Goal: Communication & Community: Answer question/provide support

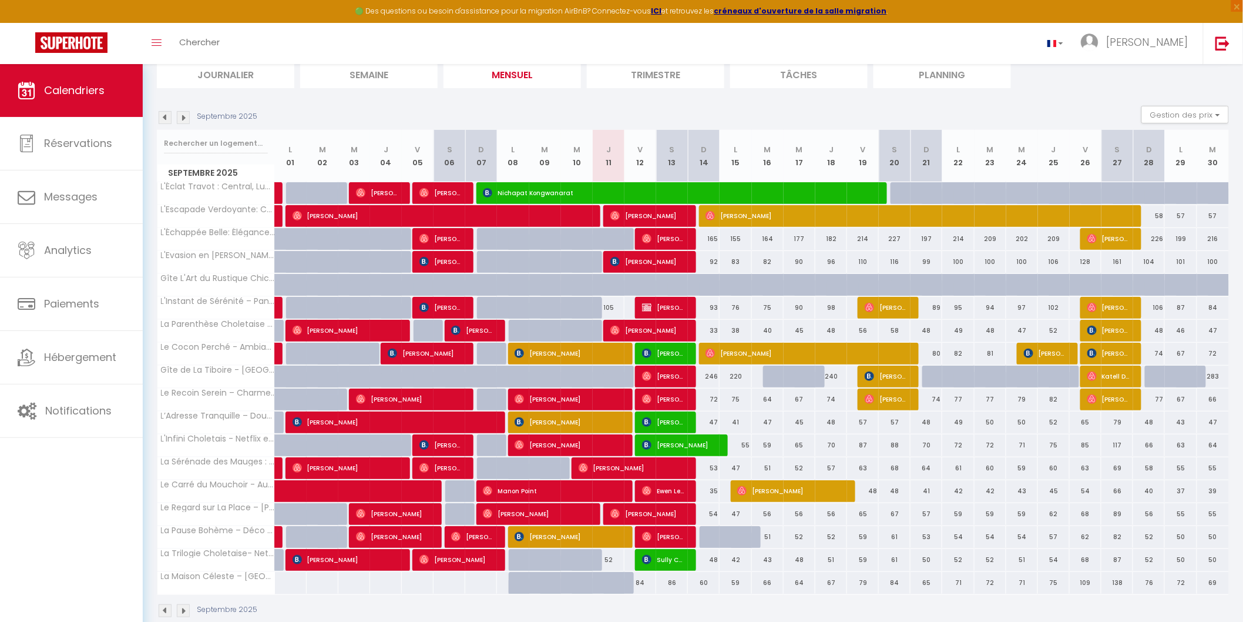
scroll to position [86, 0]
click at [504, 512] on span "[PERSON_NAME]" at bounding box center [536, 513] width 106 height 22
select select "OK"
select select "47392"
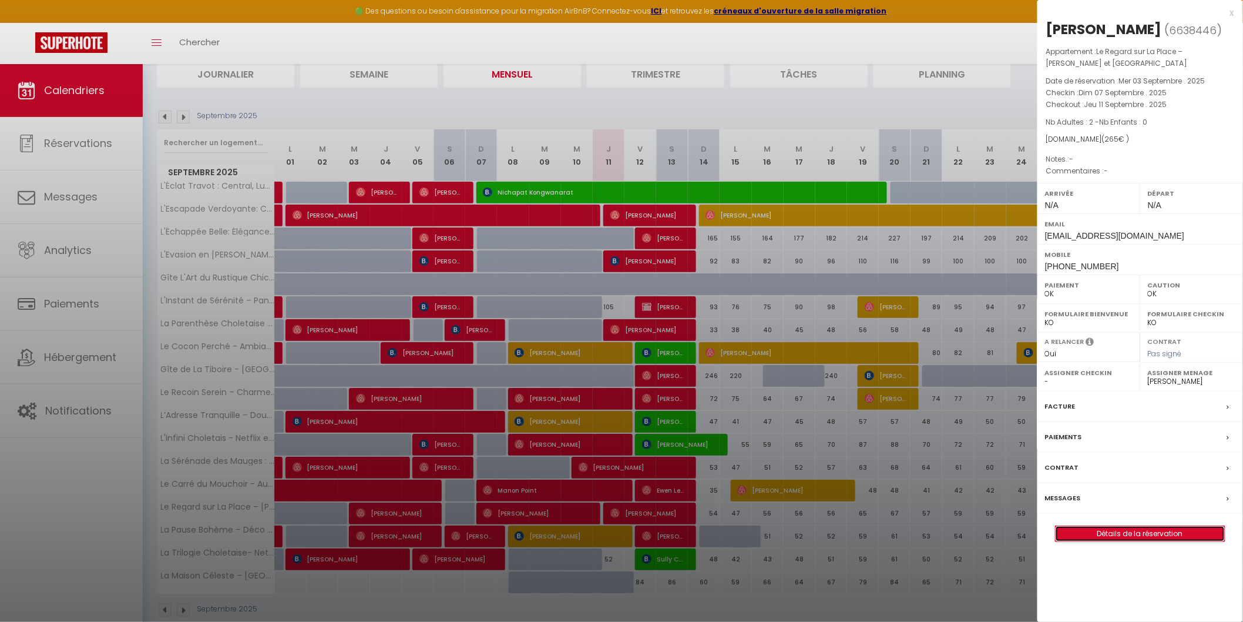
click at [1146, 531] on link "Détails de la réservation" at bounding box center [1140, 533] width 169 height 15
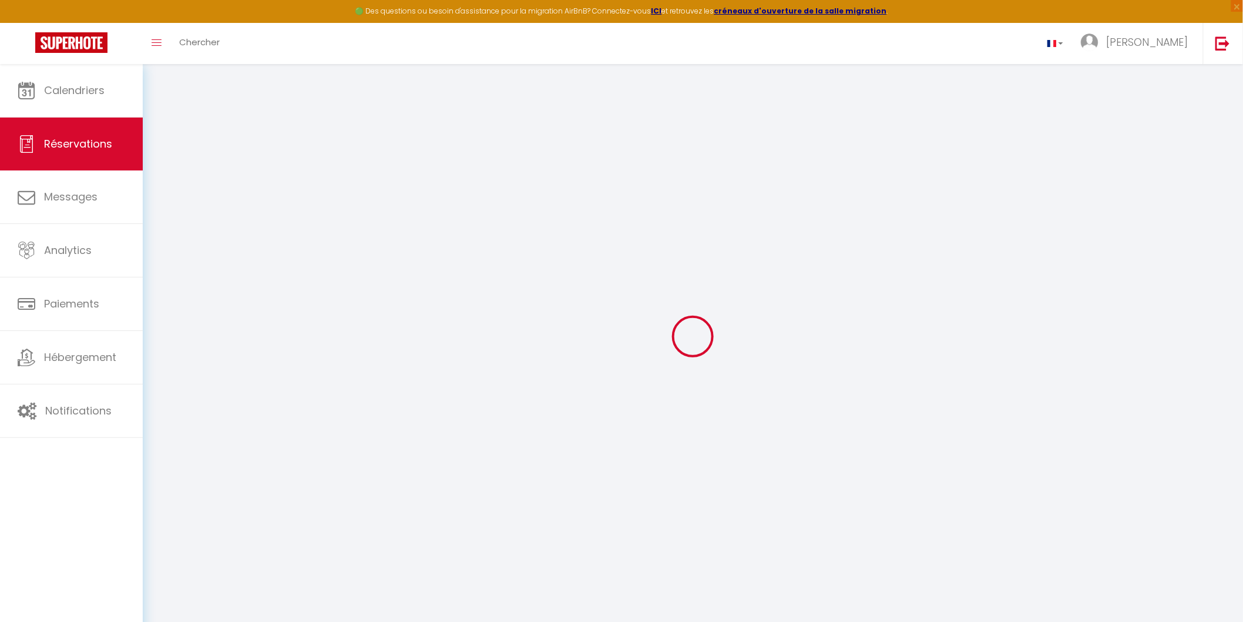
select select
checkbox input "false"
select select
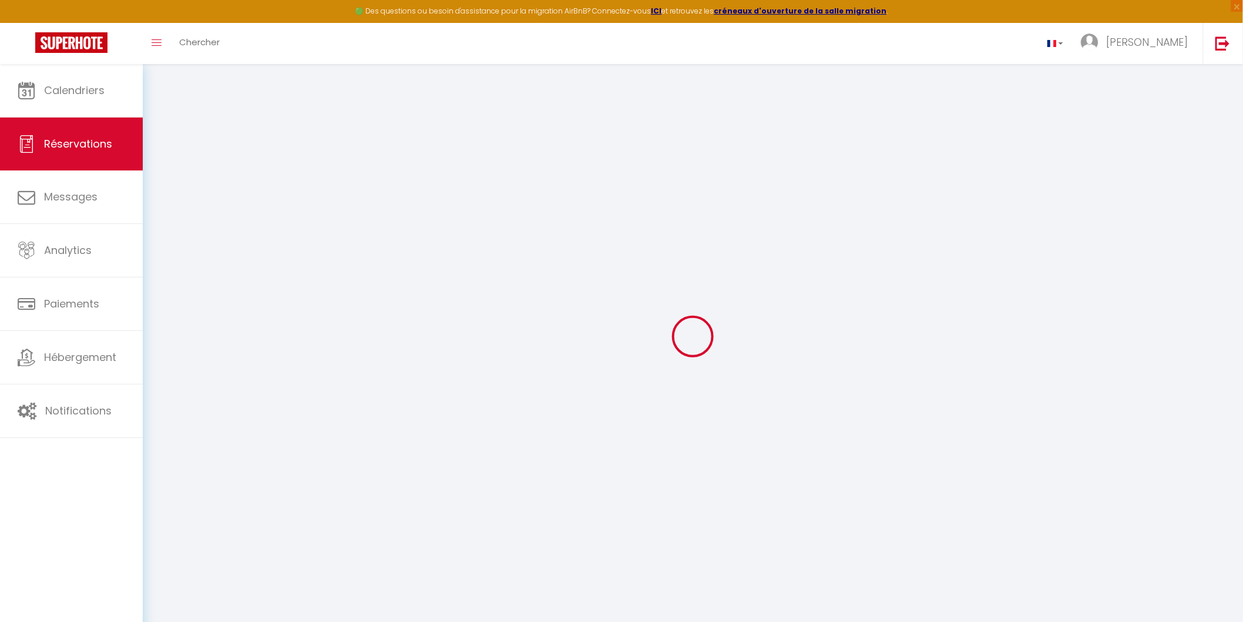
select select
checkbox input "false"
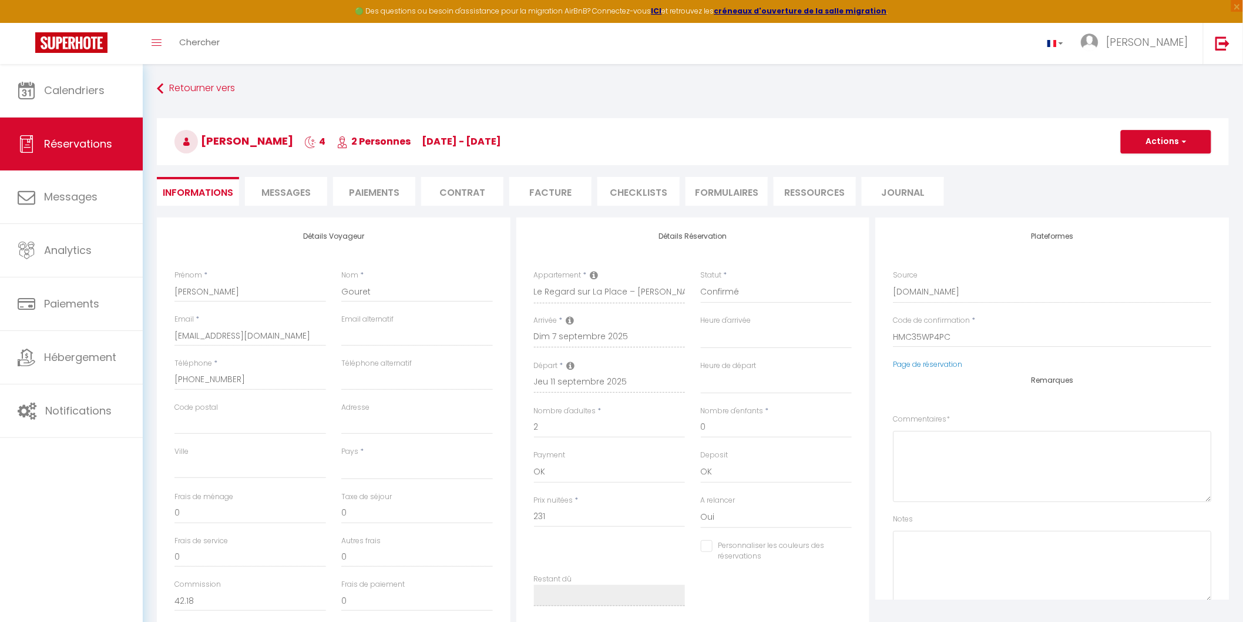
select select
type input "34"
select select
checkbox input "false"
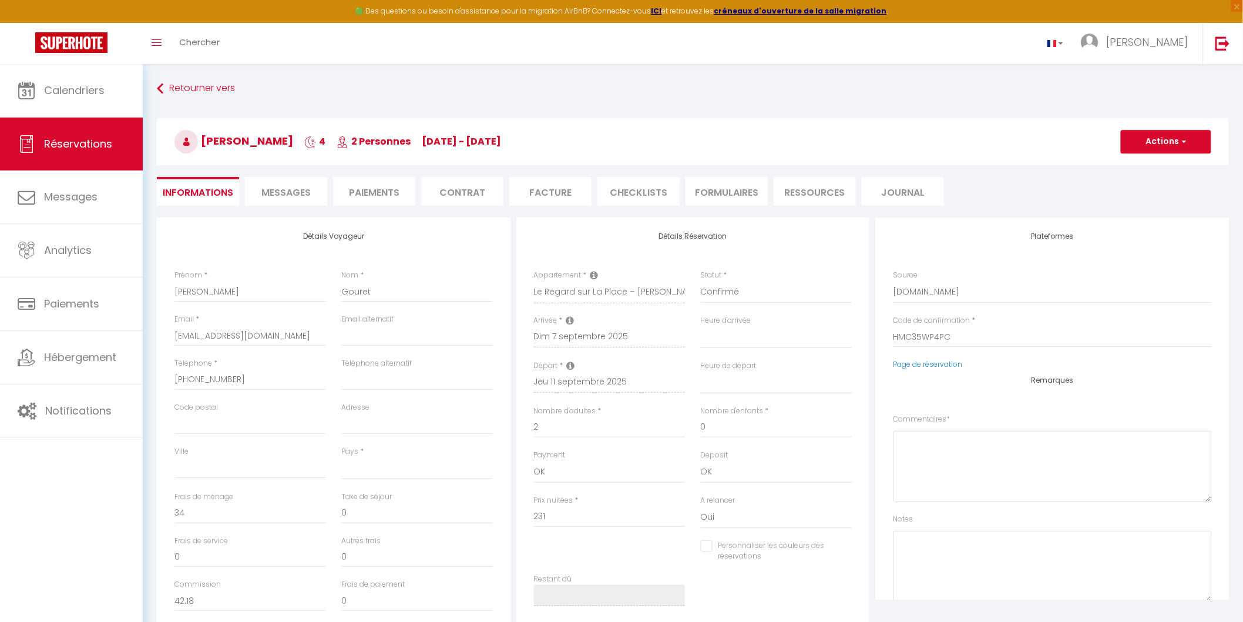
select select
checkbox input "false"
select select
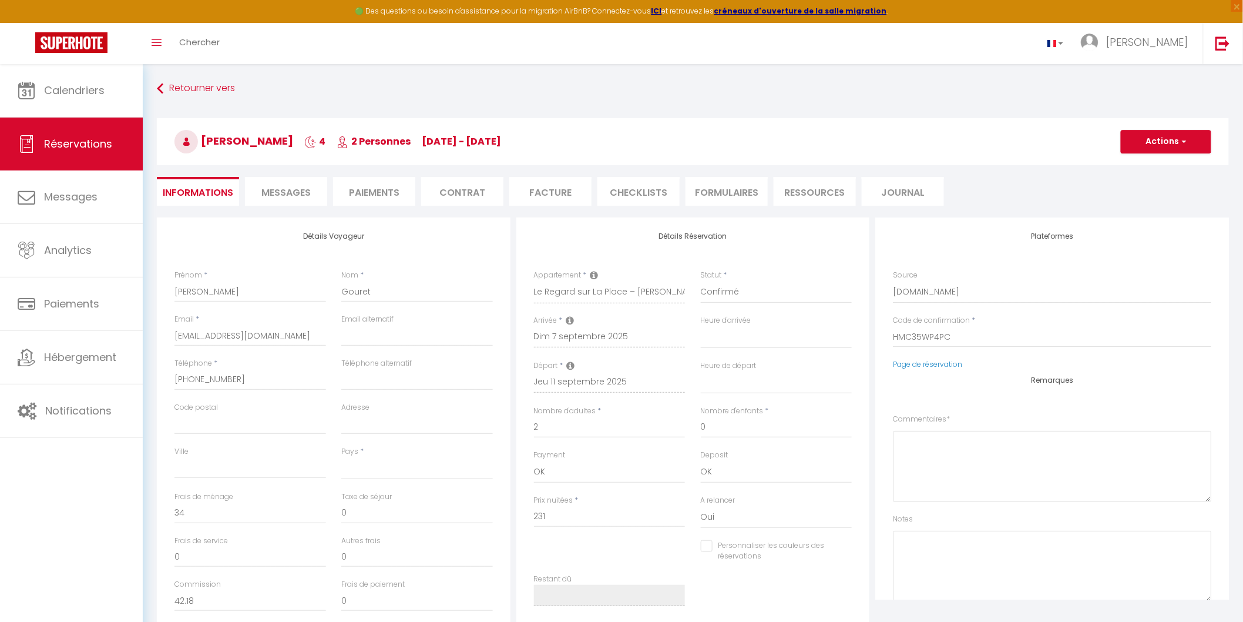
select select
checkbox input "false"
click at [638, 192] on li "CHECKLISTS" at bounding box center [639, 191] width 82 height 29
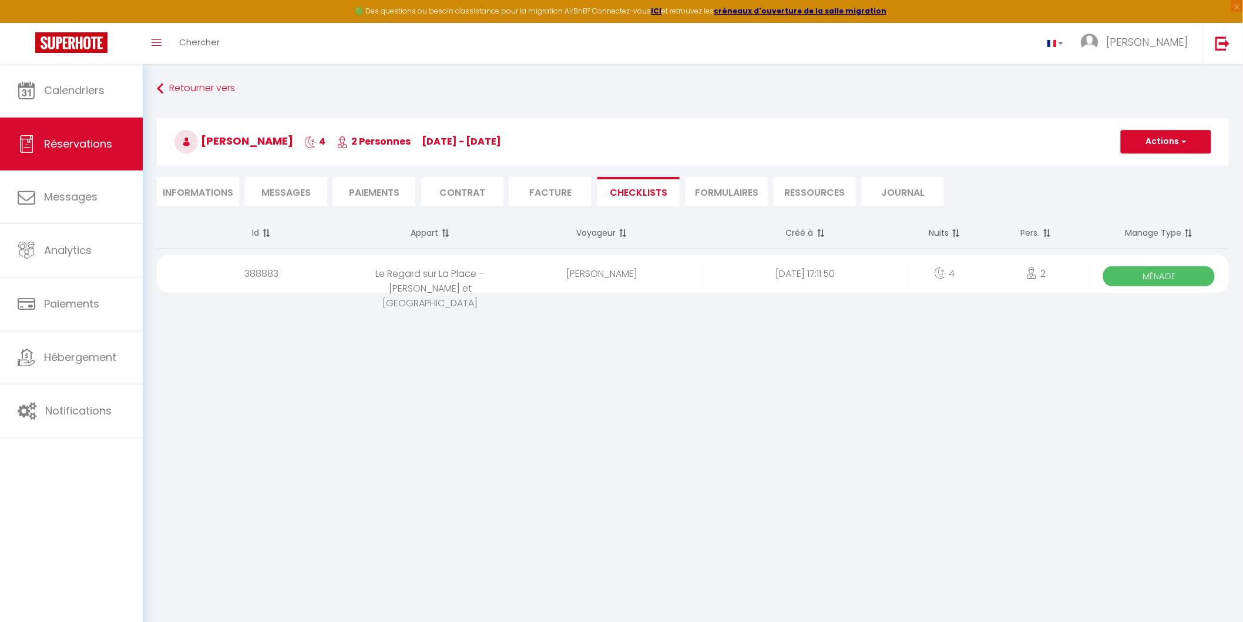
click at [1166, 273] on span "Ménage" at bounding box center [1160, 276] width 112 height 20
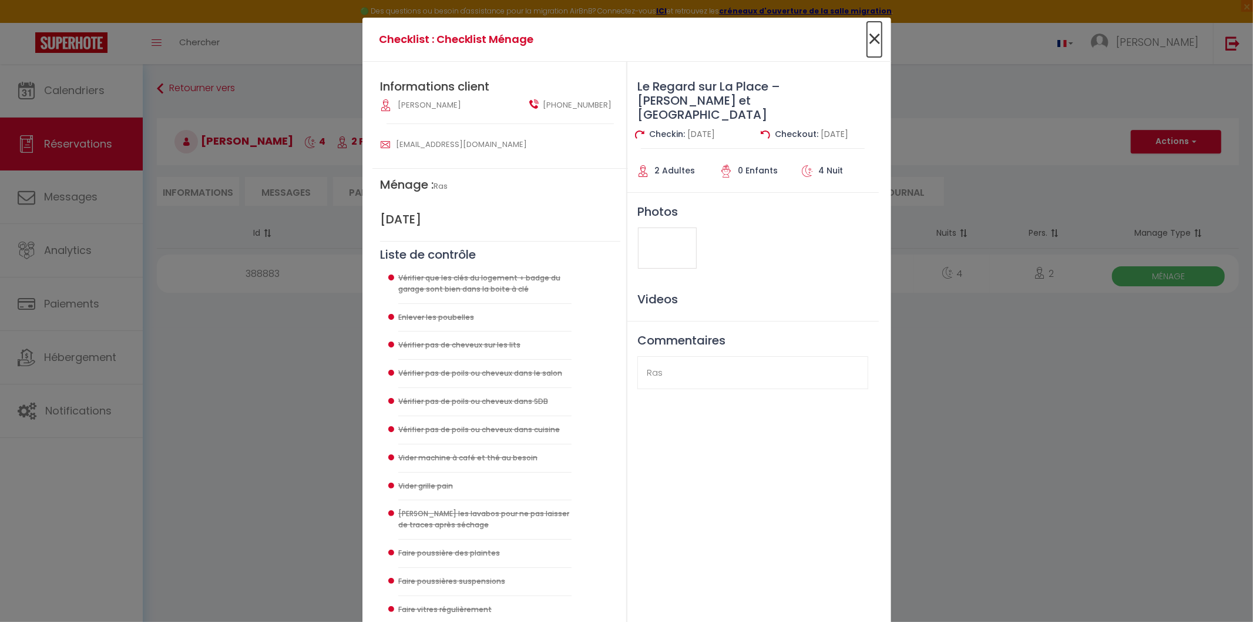
click at [870, 38] on span "×" at bounding box center [874, 39] width 15 height 35
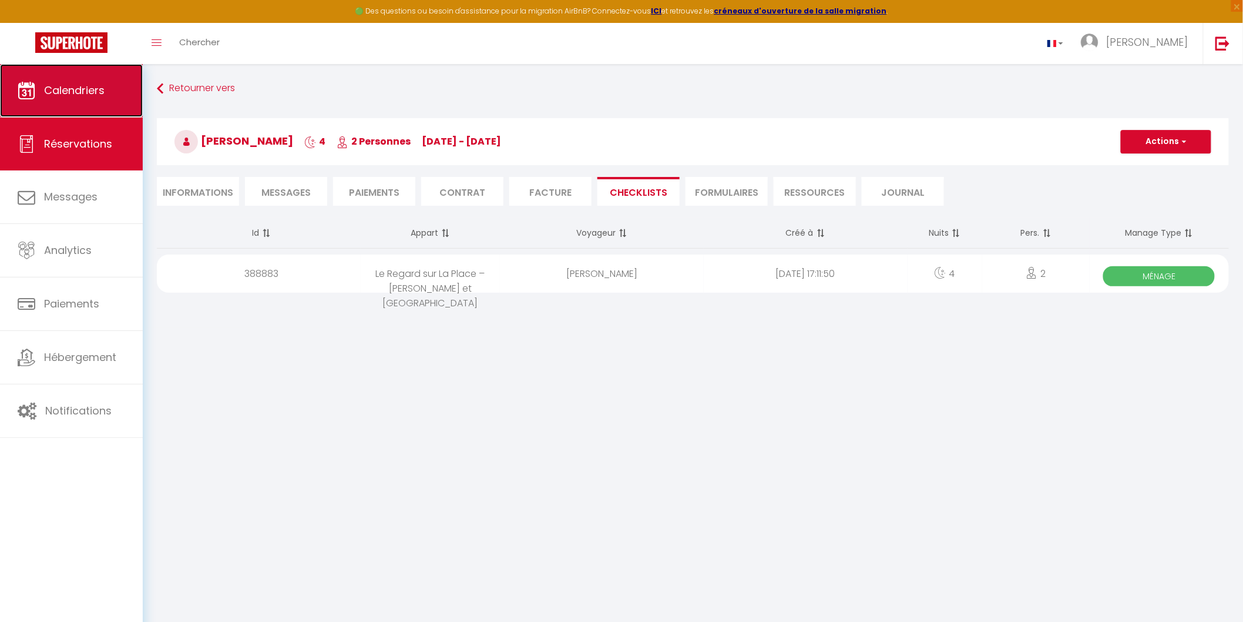
click at [90, 90] on span "Calendriers" at bounding box center [74, 90] width 61 height 15
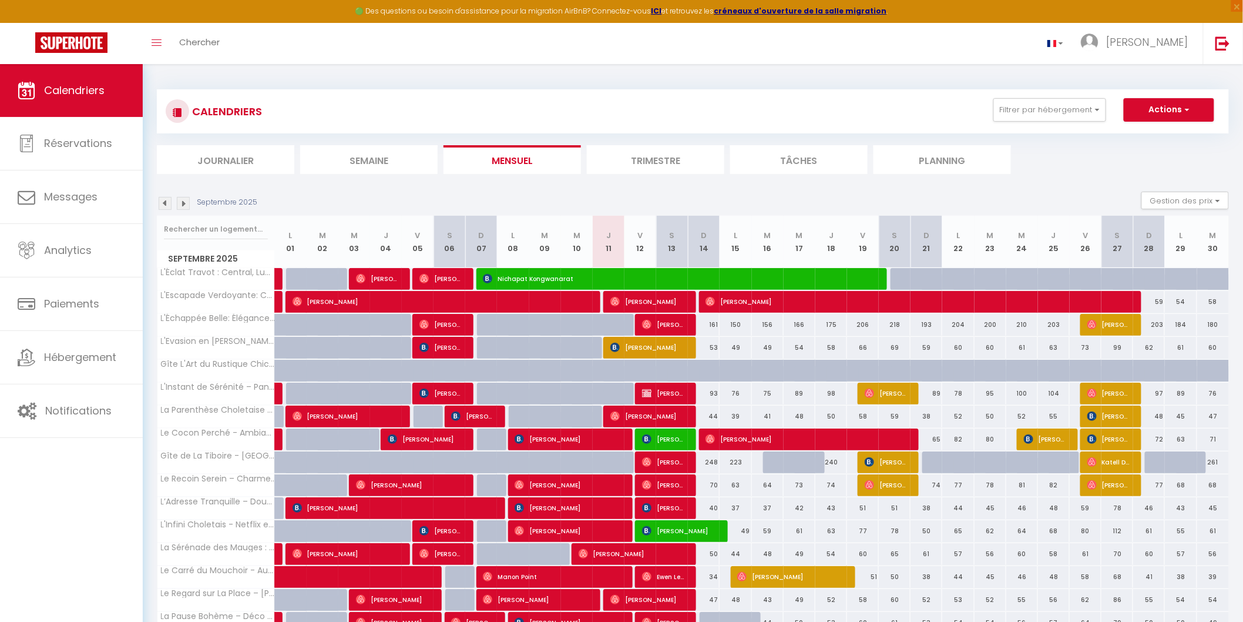
click at [953, 163] on li "Planning" at bounding box center [942, 159] width 137 height 29
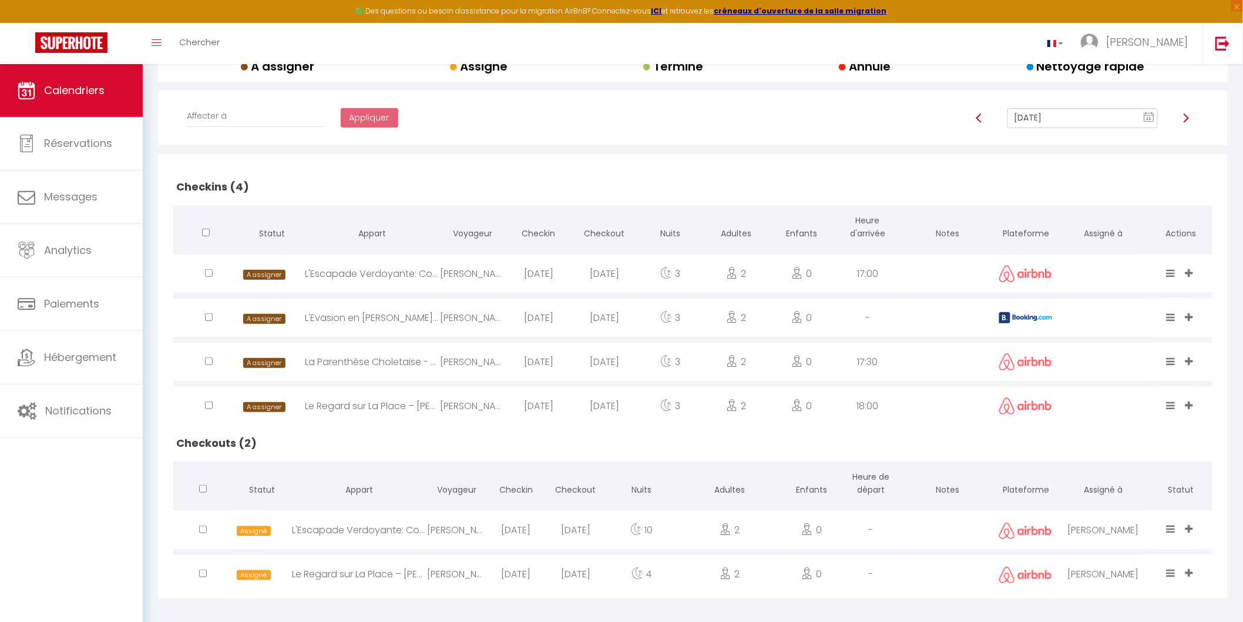
scroll to position [187, 0]
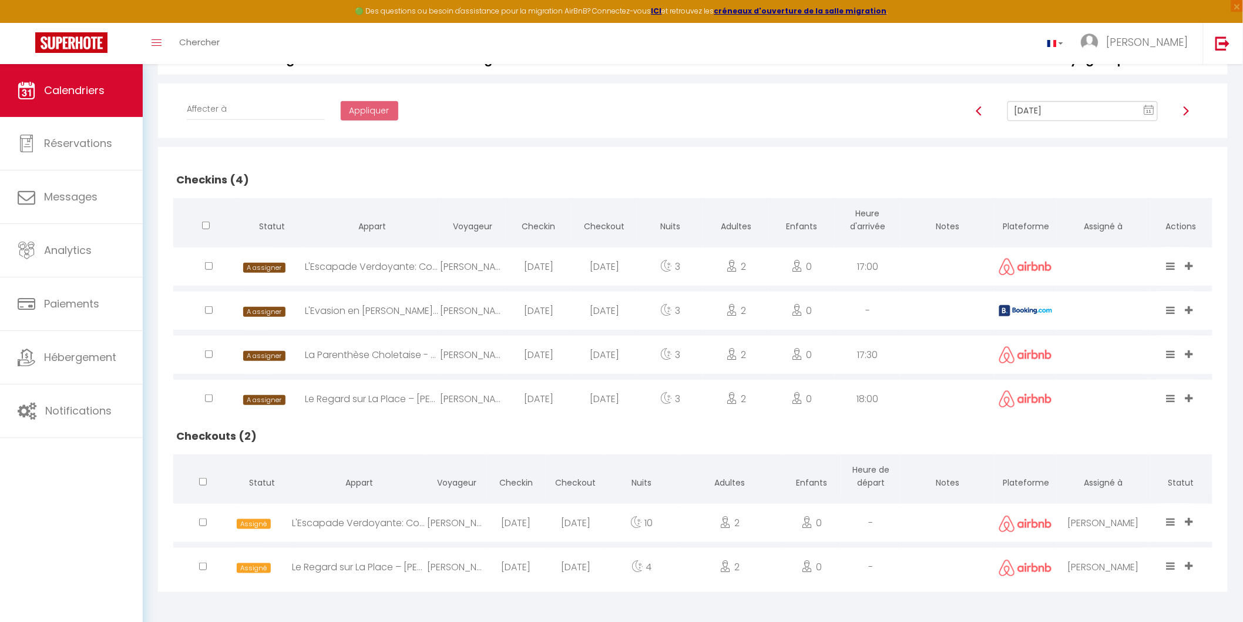
click at [1147, 109] on icon "11" at bounding box center [1149, 110] width 11 height 11
click at [1123, 189] on td "12" at bounding box center [1122, 192] width 19 height 19
type input "[DATE]"
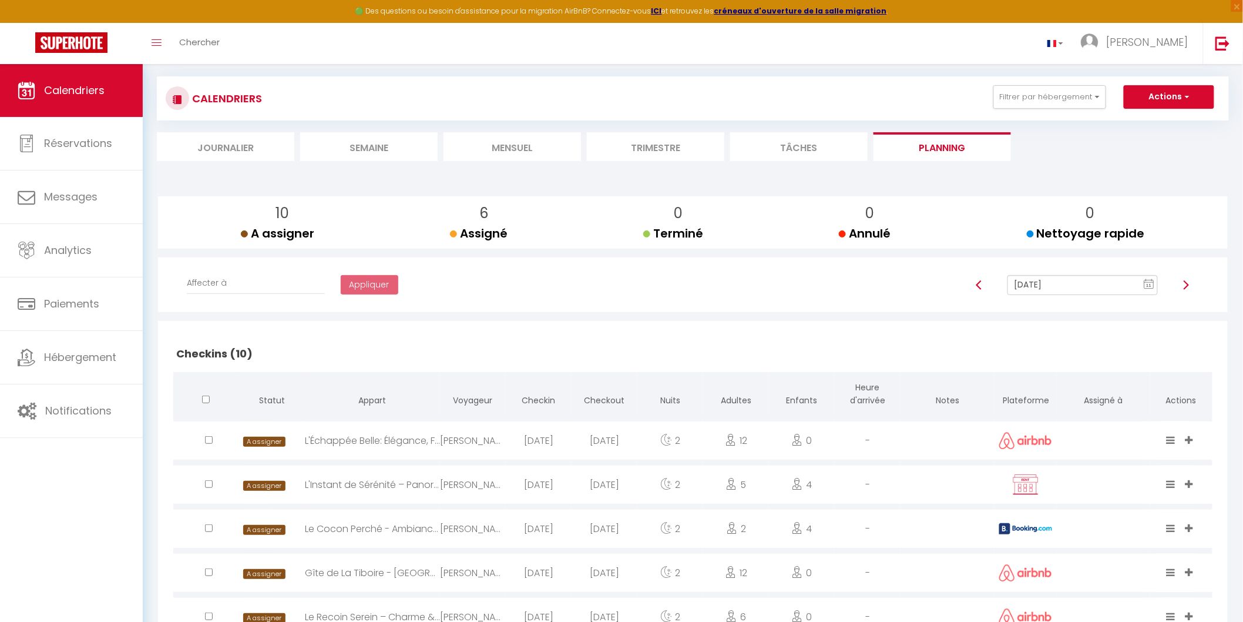
scroll to position [0, 0]
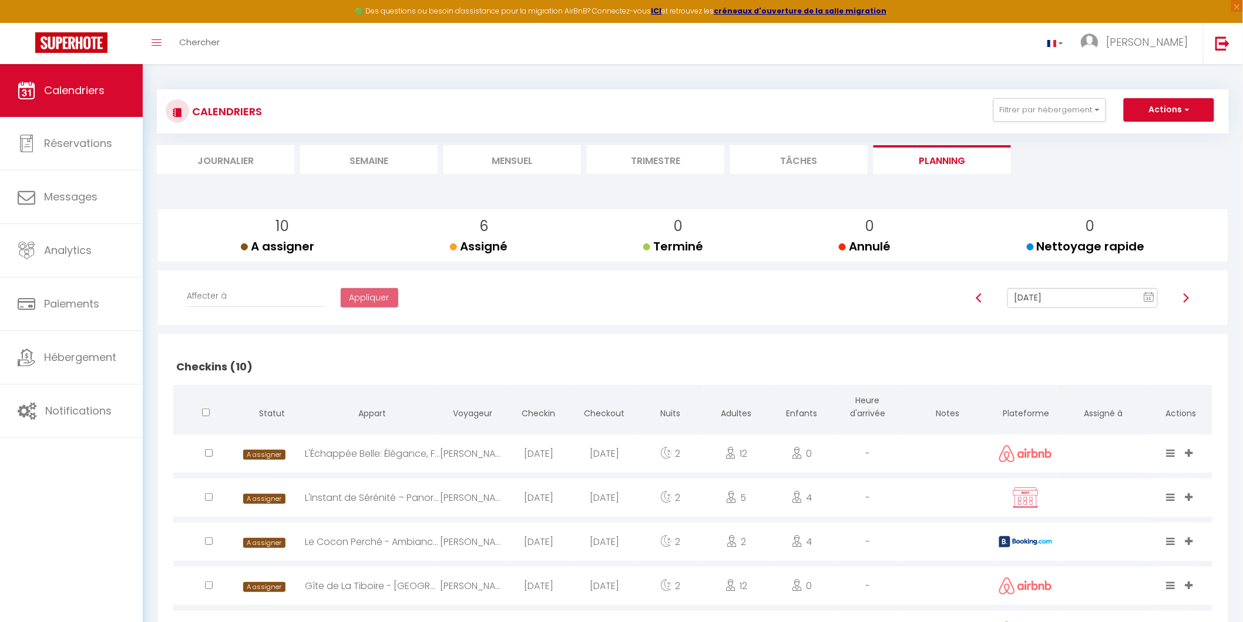
click at [512, 162] on li "Mensuel" at bounding box center [512, 159] width 137 height 29
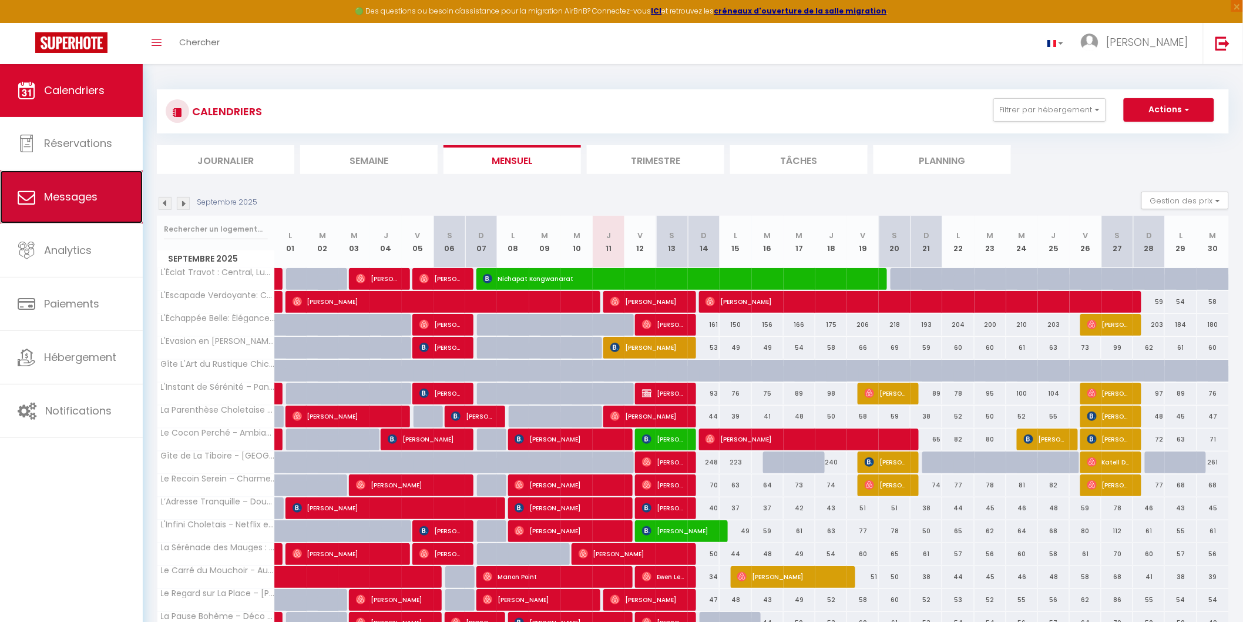
click at [68, 195] on span "Messages" at bounding box center [70, 196] width 53 height 15
select select "message"
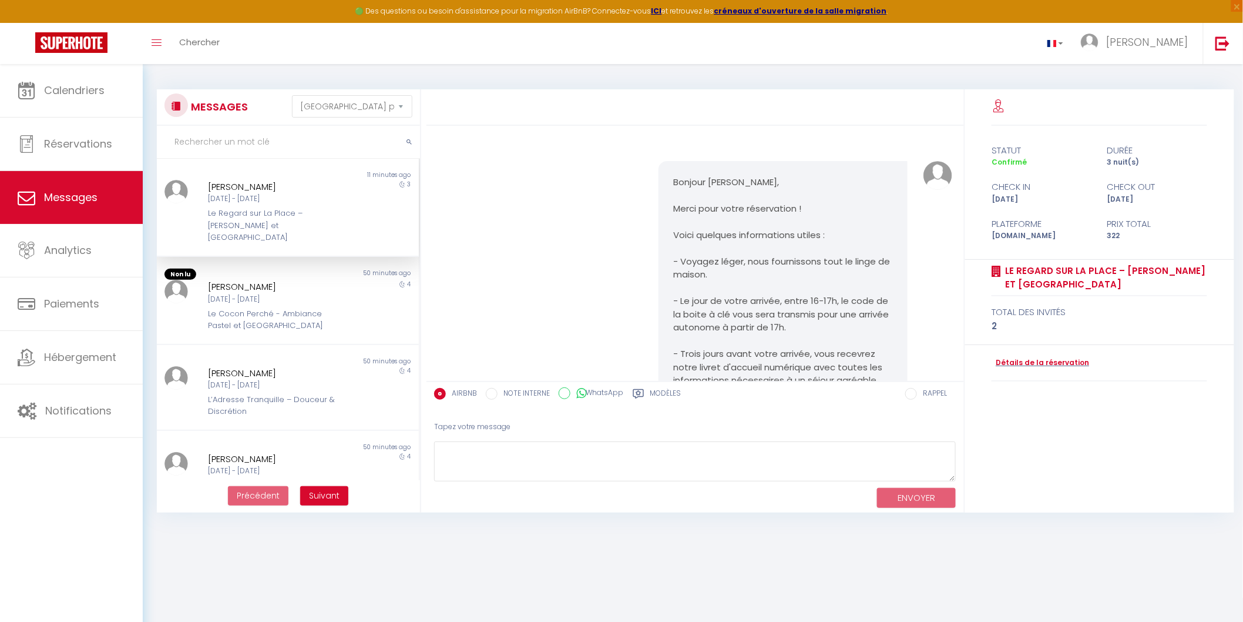
scroll to position [2594, 0]
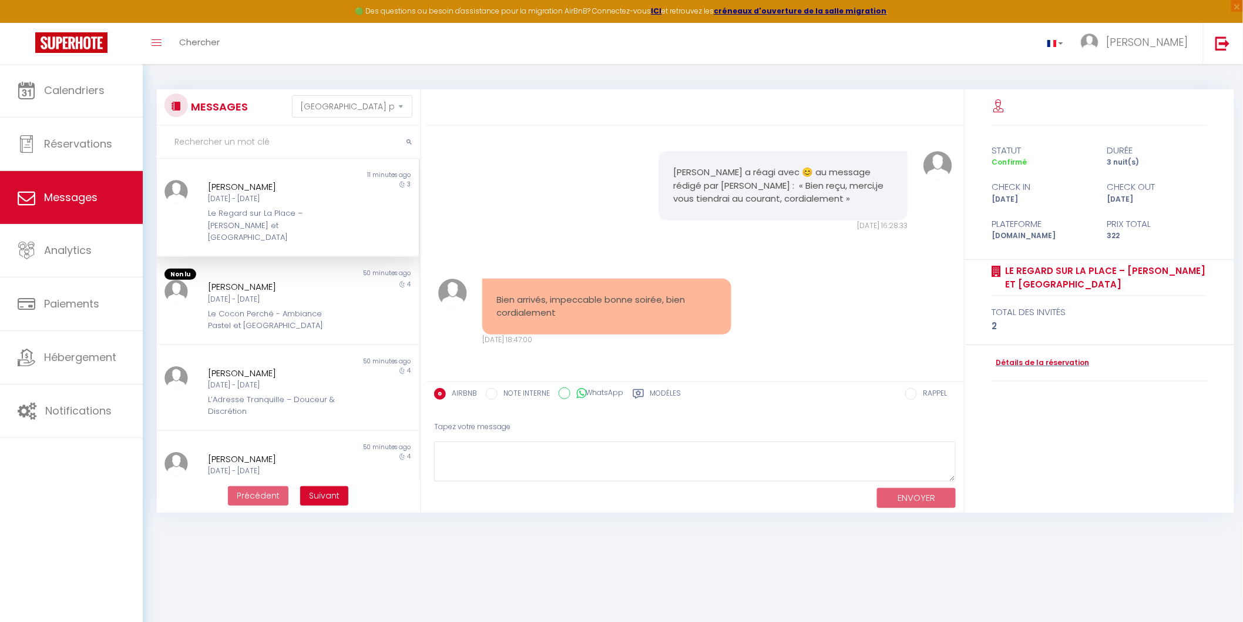
click at [241, 199] on div "[DATE] - [DATE]" at bounding box center [276, 198] width 137 height 11
click at [224, 280] on div "[PERSON_NAME]" at bounding box center [276, 287] width 137 height 14
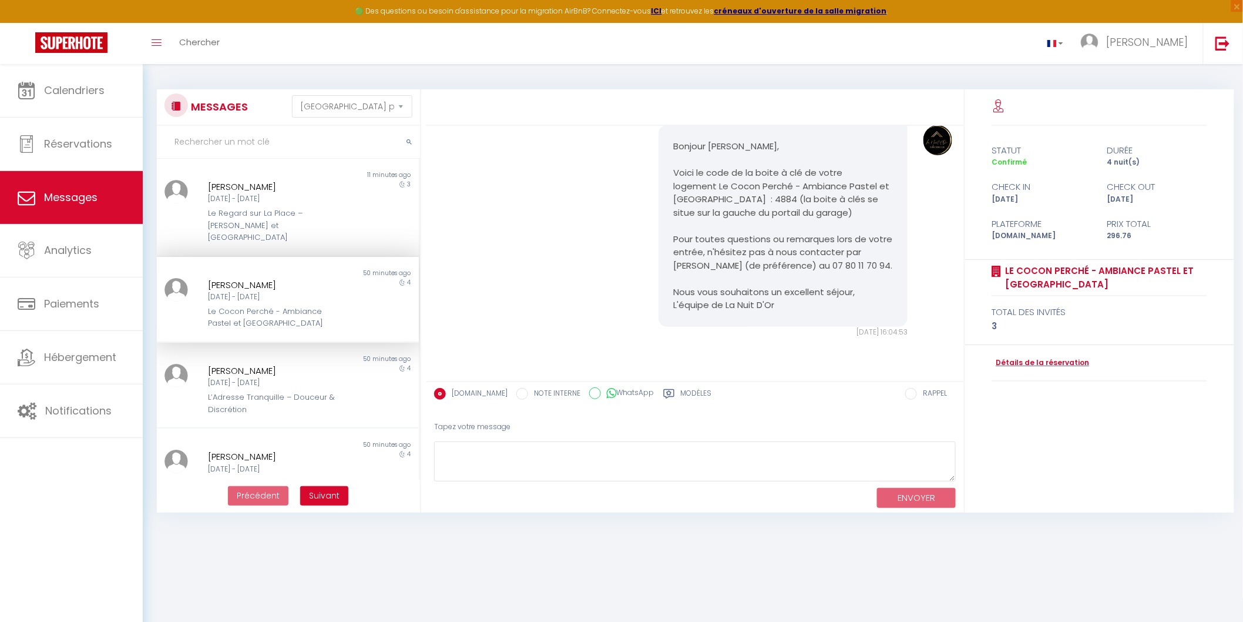
scroll to position [3729, 0]
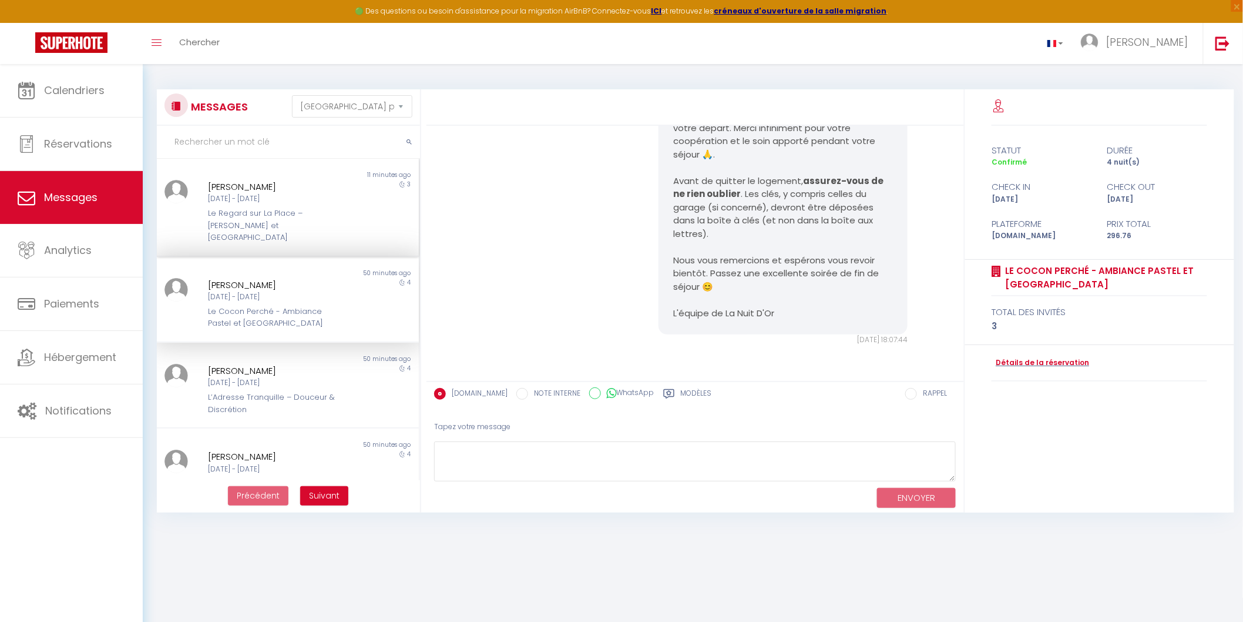
click at [233, 194] on div "[DATE] - [DATE]" at bounding box center [276, 198] width 137 height 11
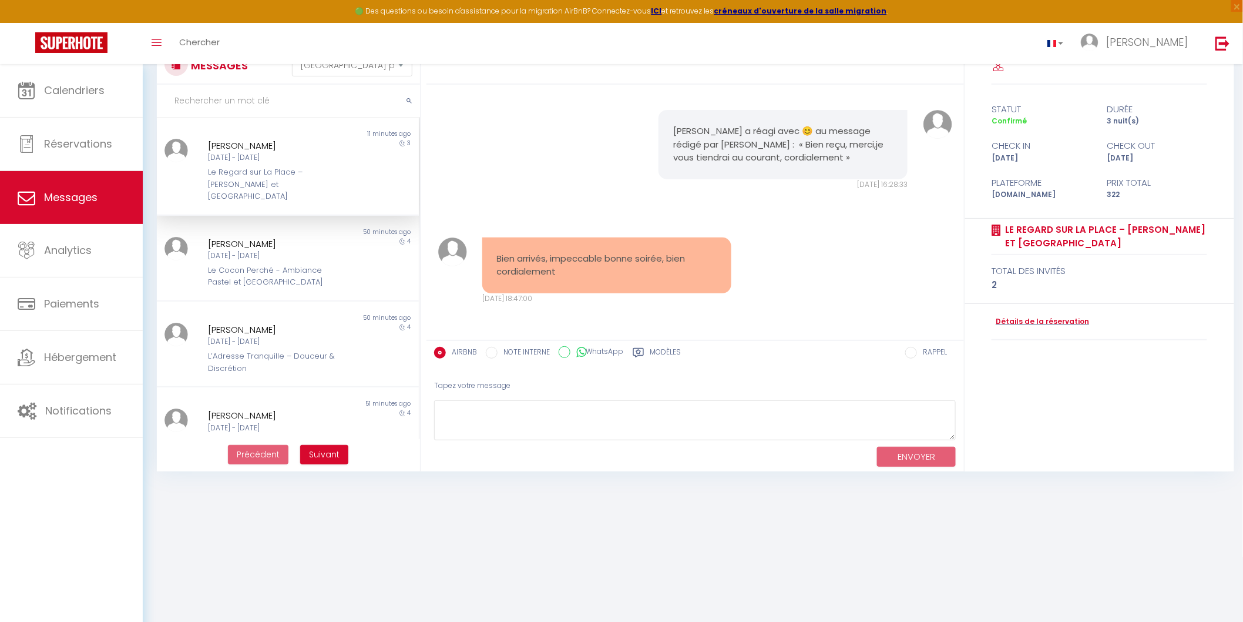
scroll to position [63, 0]
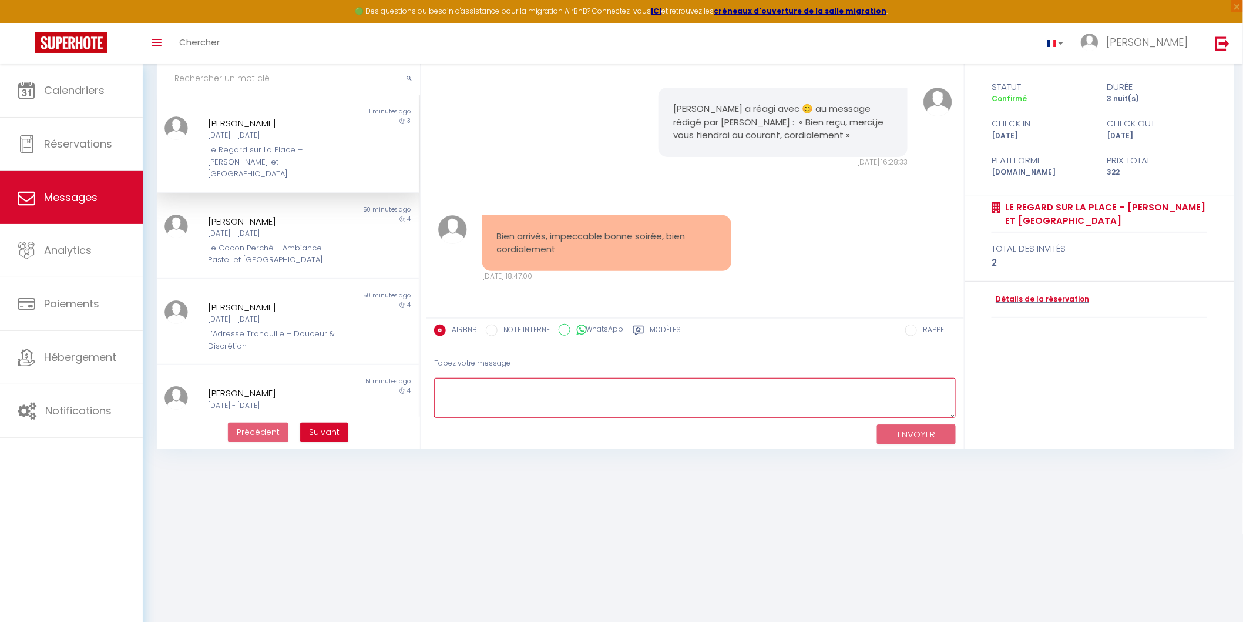
click at [526, 390] on textarea at bounding box center [695, 398] width 522 height 41
click at [530, 384] on textarea "Bienvenue 😃" at bounding box center [695, 398] width 522 height 41
type textarea "Bienvenue 😃 Bonne soirée et bon séjour, [PERSON_NAME]"
click at [901, 430] on button "ENVOYER" at bounding box center [916, 434] width 79 height 21
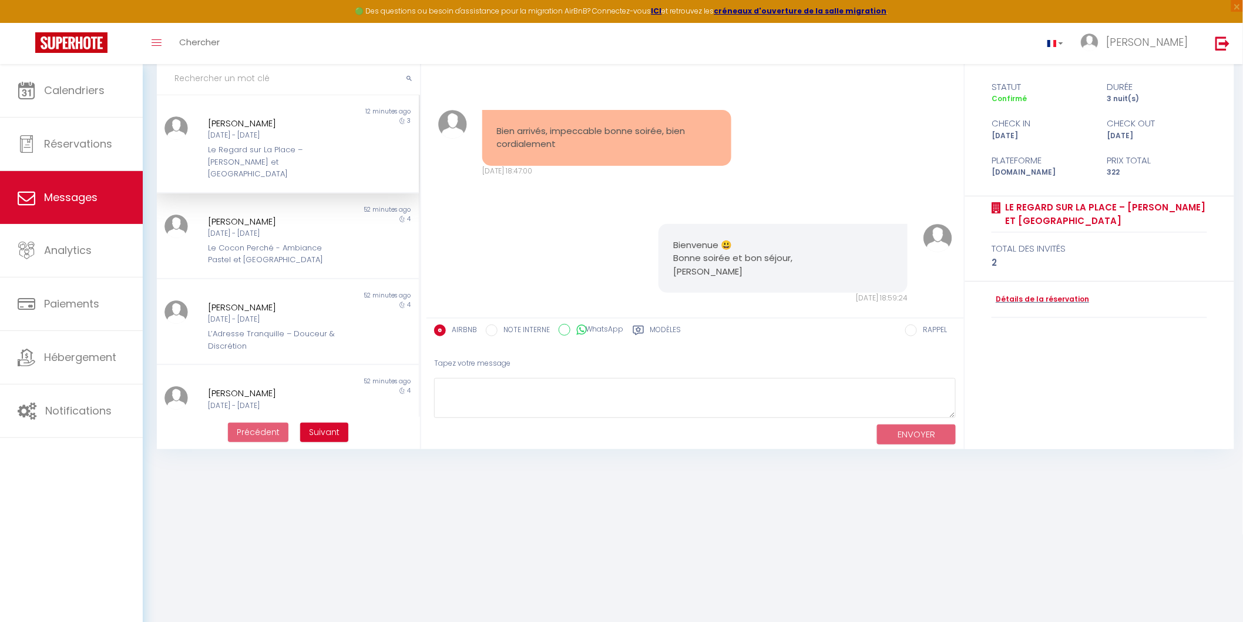
scroll to position [2721, 0]
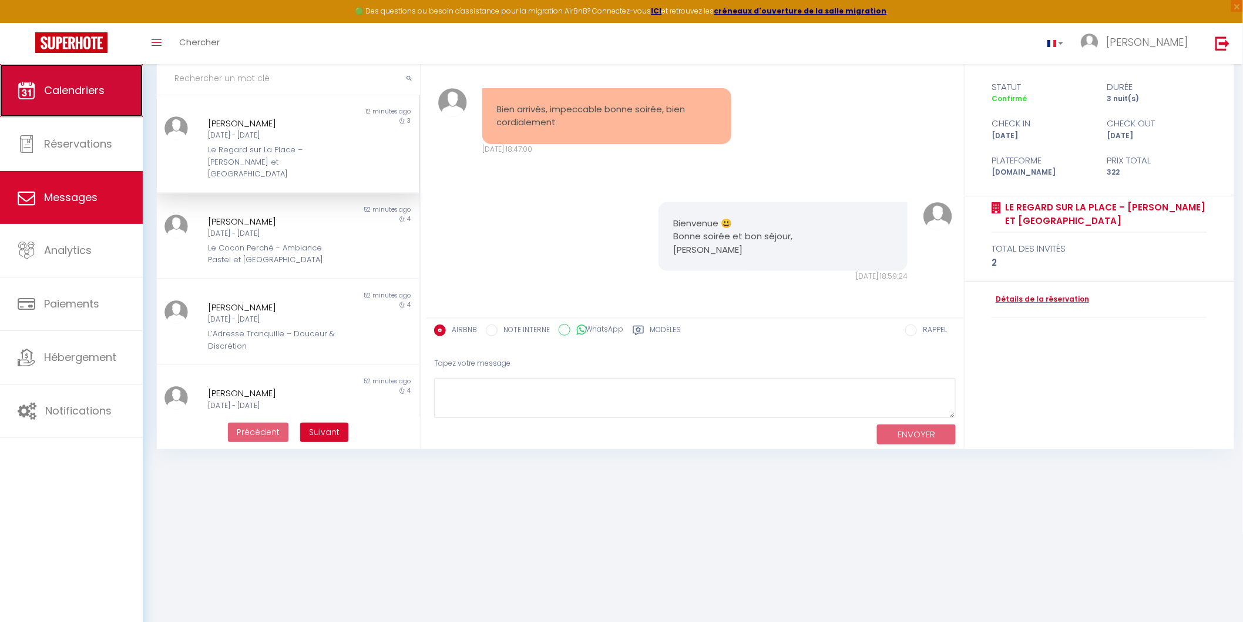
click at [60, 94] on span "Calendriers" at bounding box center [74, 90] width 61 height 15
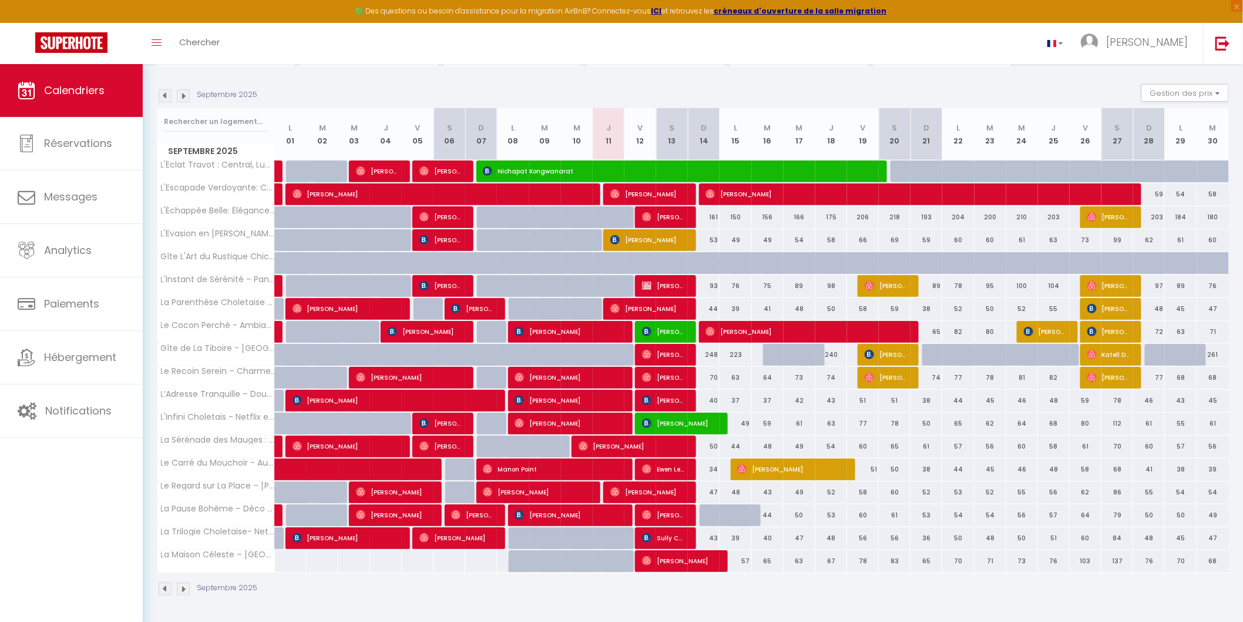
scroll to position [108, 0]
click at [645, 562] on img at bounding box center [646, 560] width 9 height 9
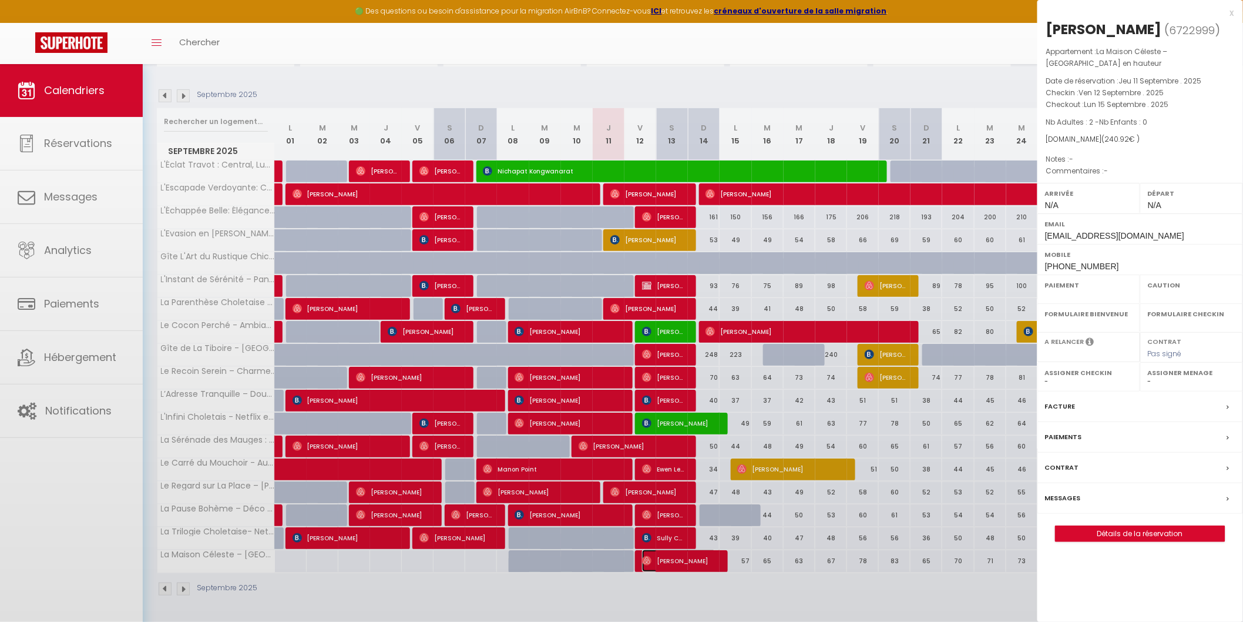
select select "OK"
select select "0"
select select "1"
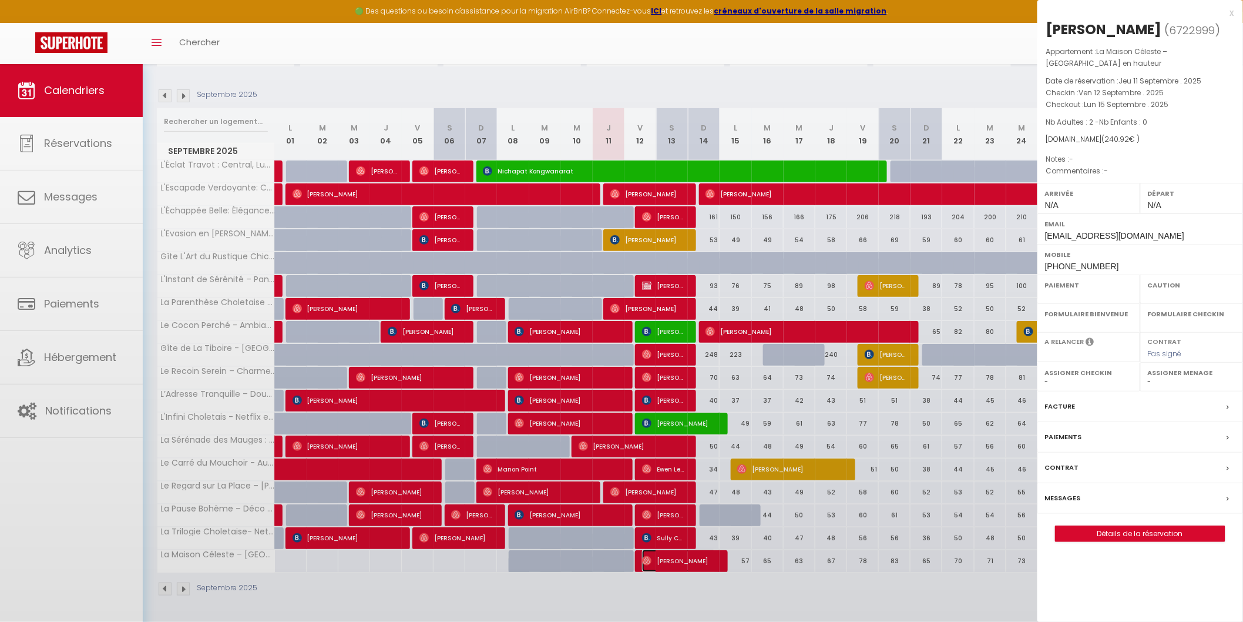
select select
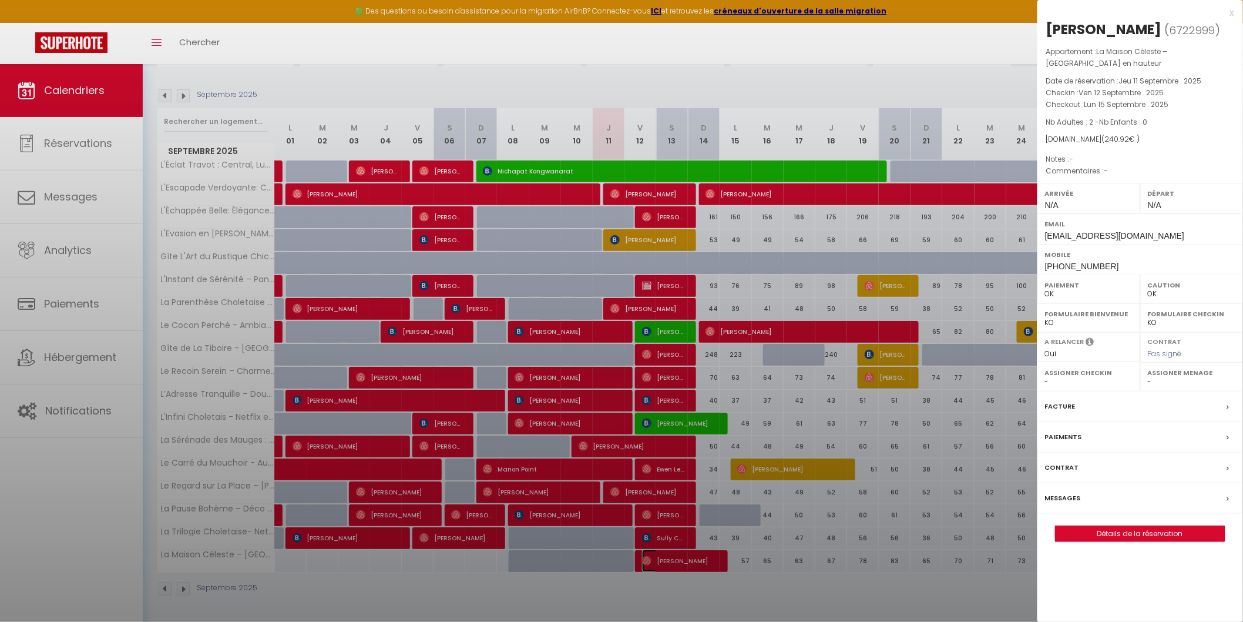
select select "36393"
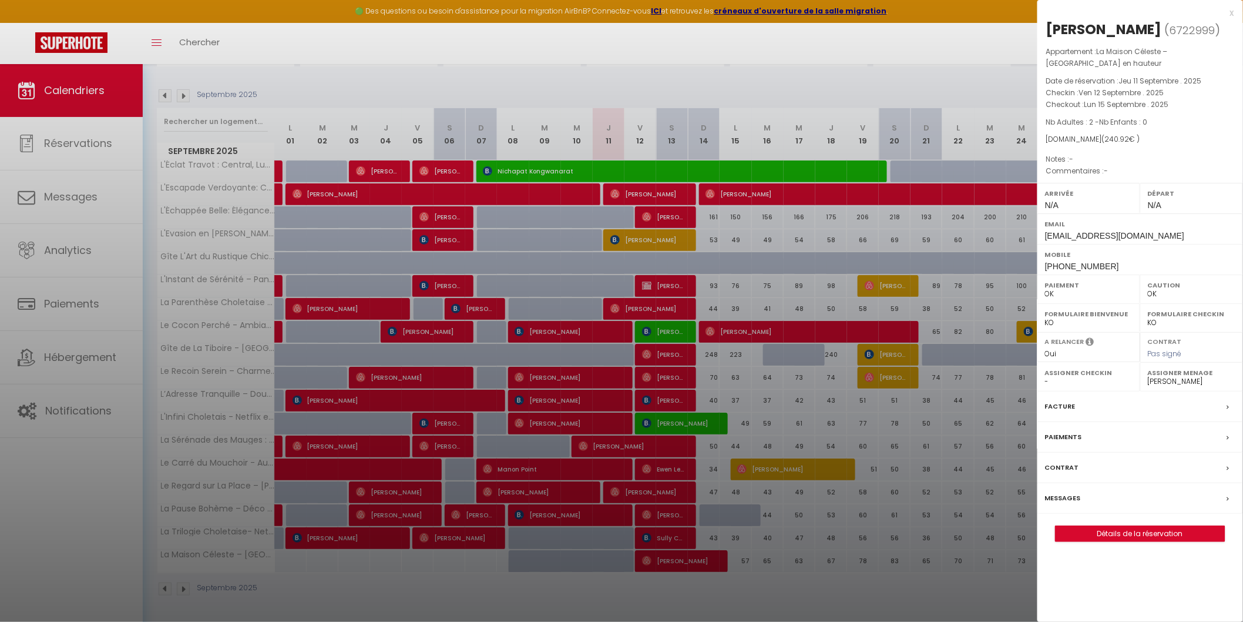
click at [908, 607] on div at bounding box center [621, 311] width 1243 height 622
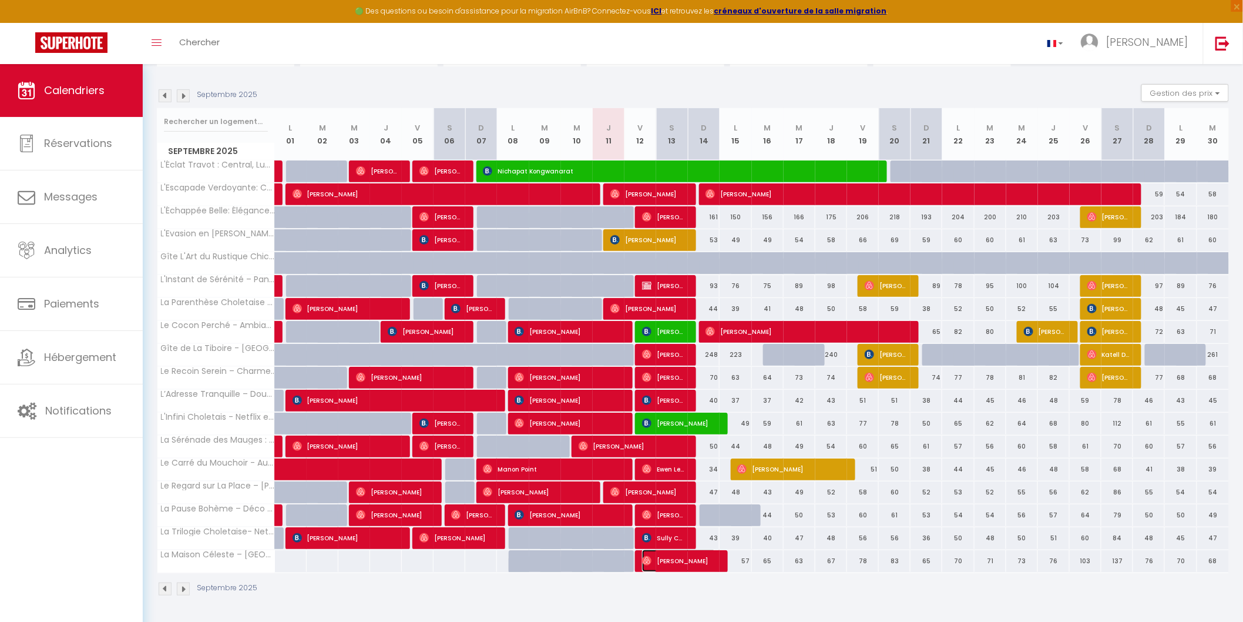
click at [679, 559] on span "[PERSON_NAME]" at bounding box center [679, 560] width 74 height 22
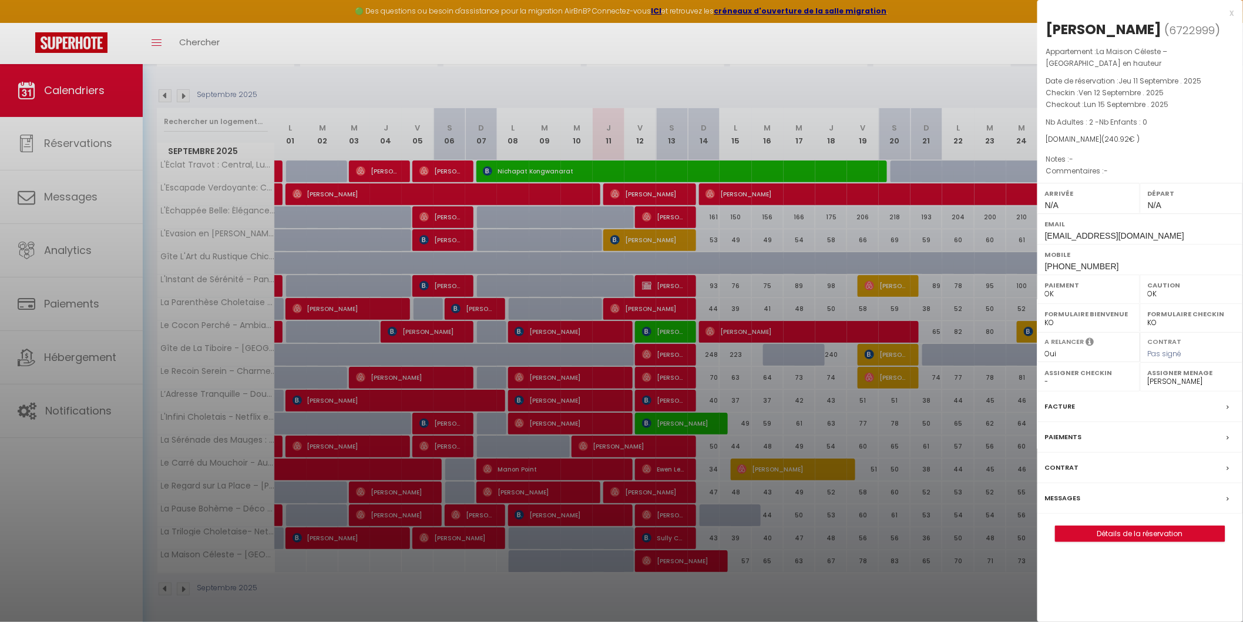
click at [679, 559] on div at bounding box center [621, 311] width 1243 height 622
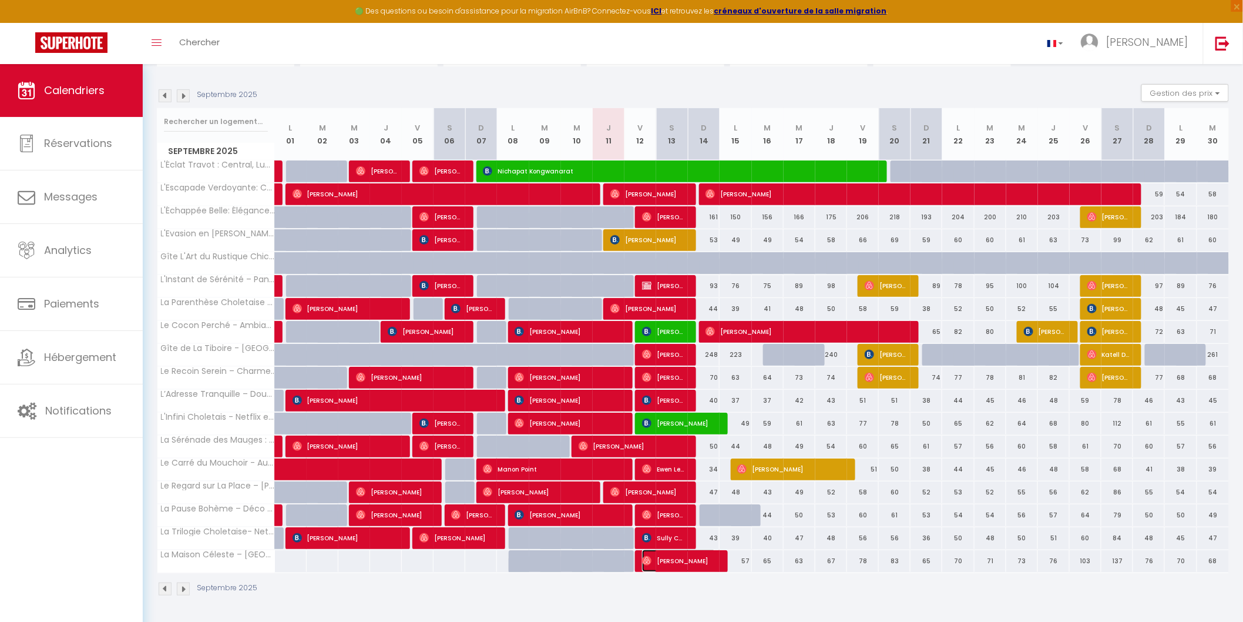
click at [646, 558] on img at bounding box center [646, 560] width 9 height 9
